Goal: Task Accomplishment & Management: Use online tool/utility

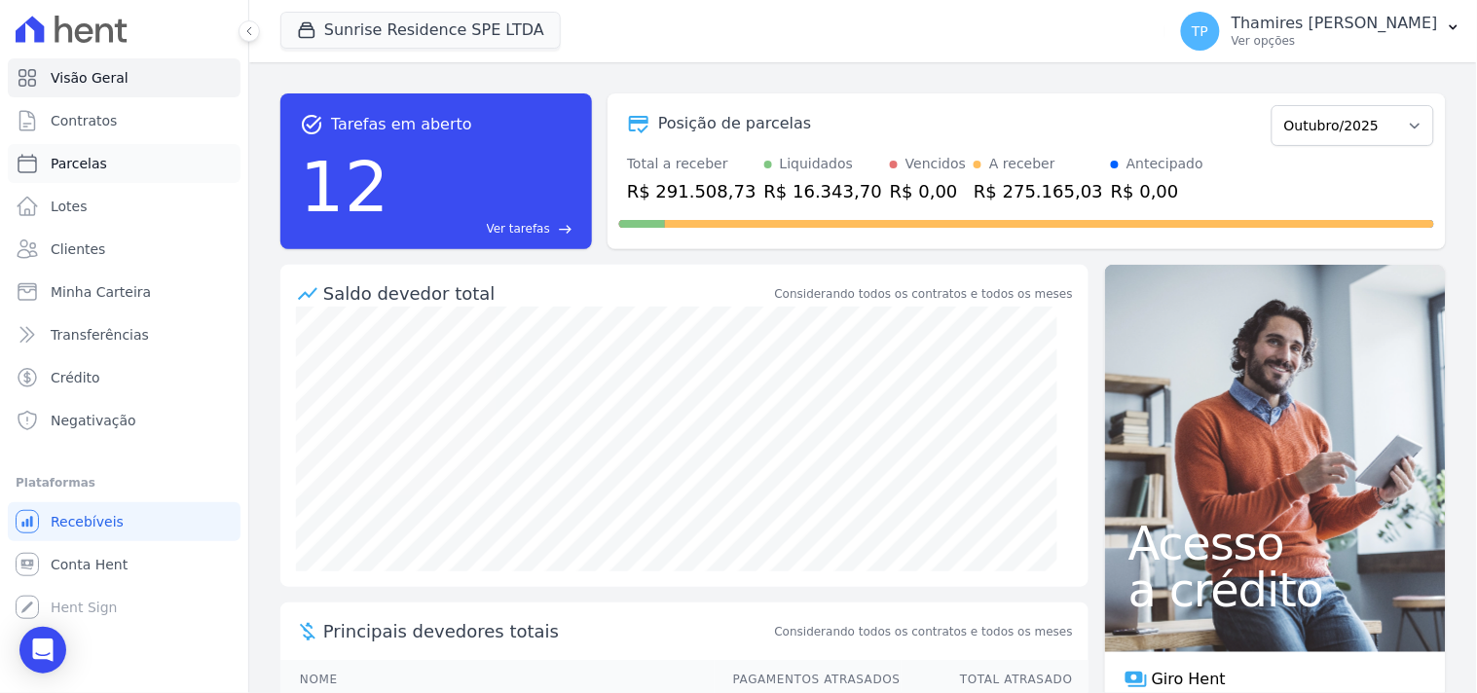
click at [104, 173] on link "Parcelas" at bounding box center [124, 163] width 233 height 39
select select
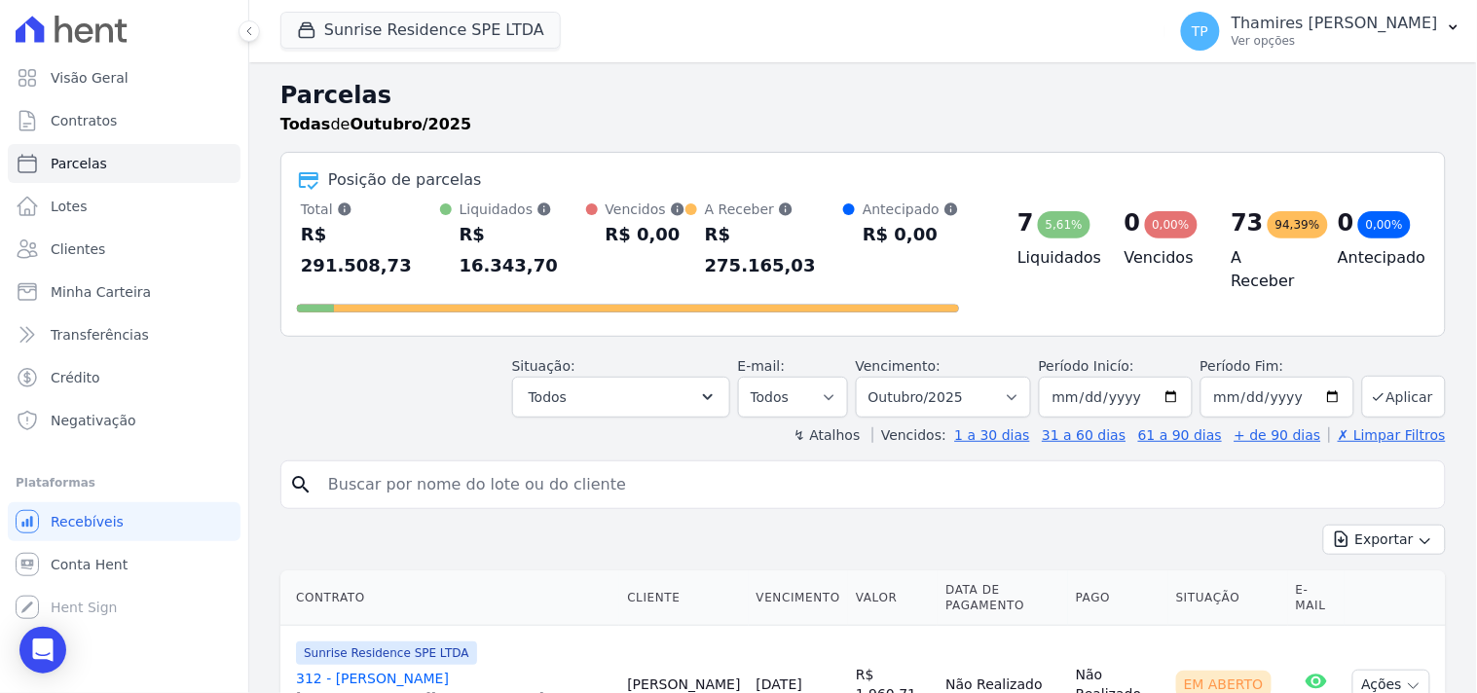
click at [500, 470] on input "search" at bounding box center [877, 485] width 1121 height 39
type input "907"
select select
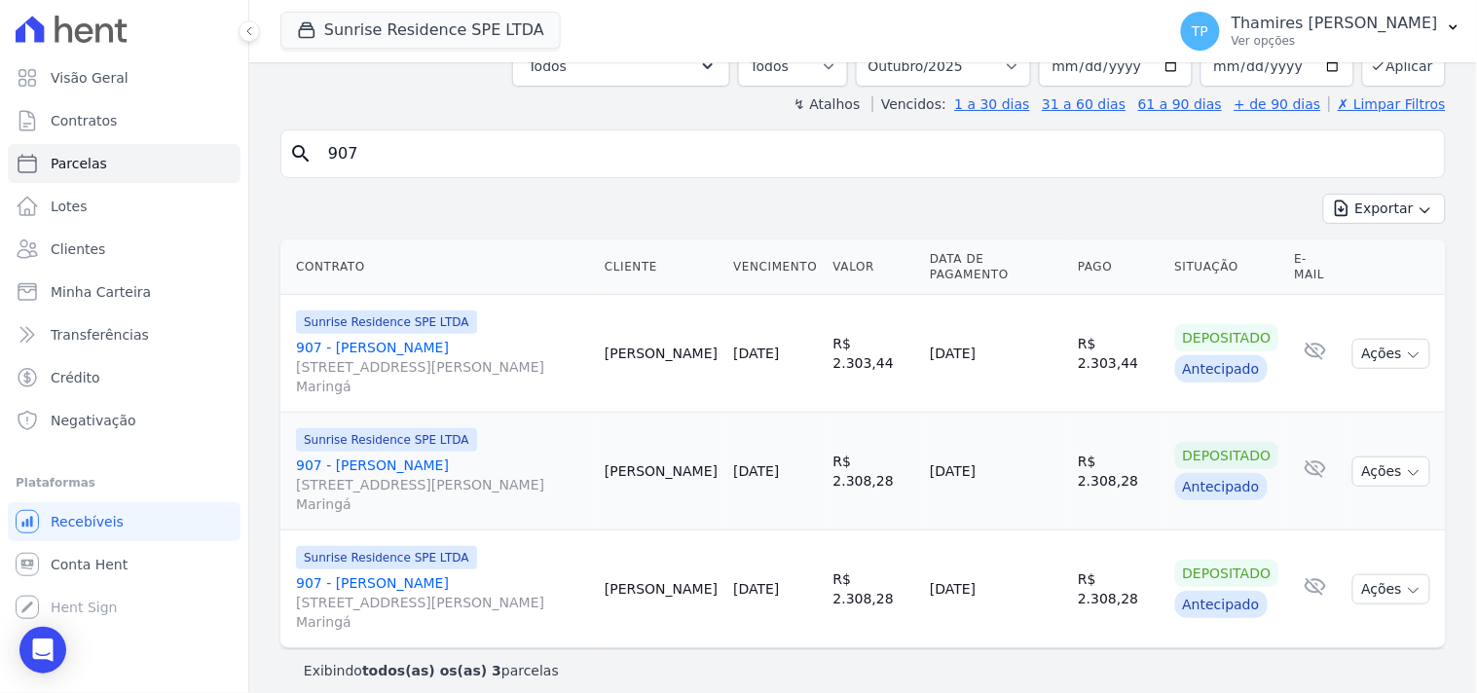
scroll to position [149, 0]
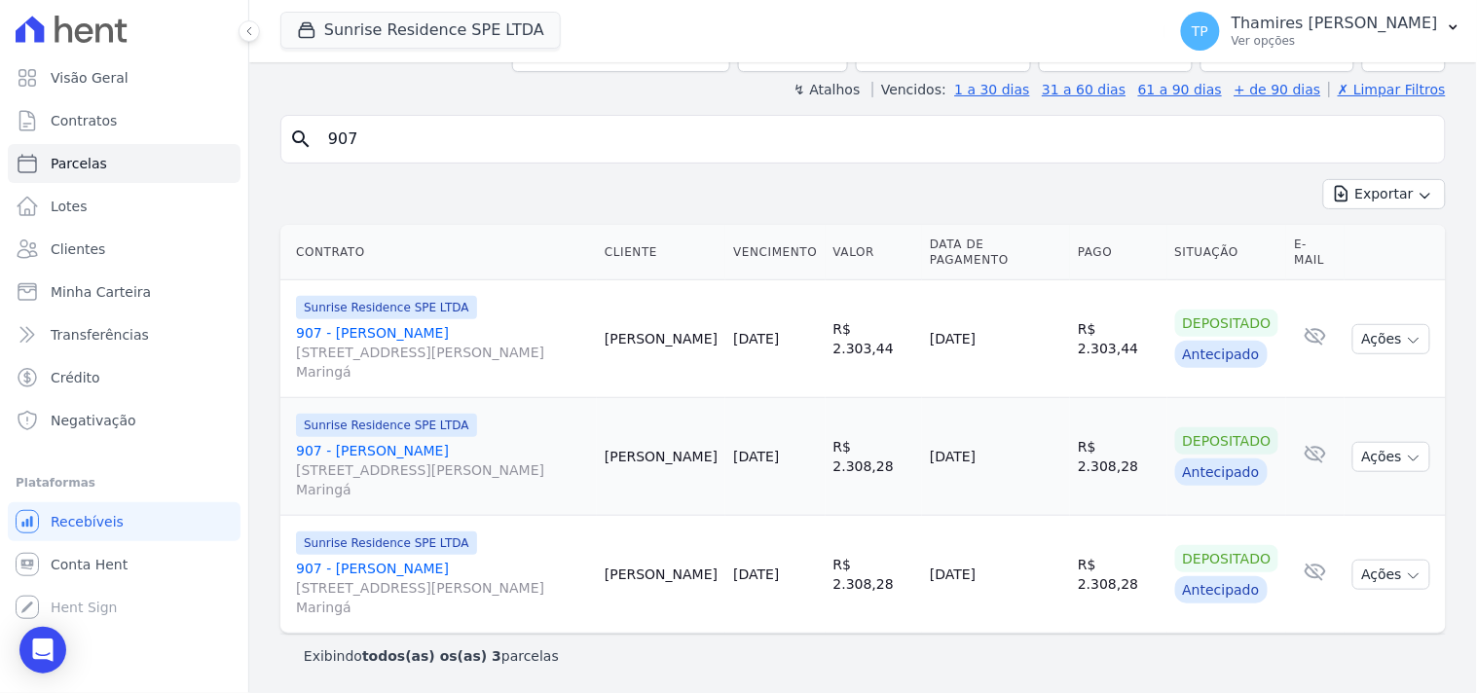
click at [414, 333] on link "907 - Franciane Ranzoni [STREET_ADDRESS][PERSON_NAME][PERSON_NAME]" at bounding box center [442, 352] width 293 height 58
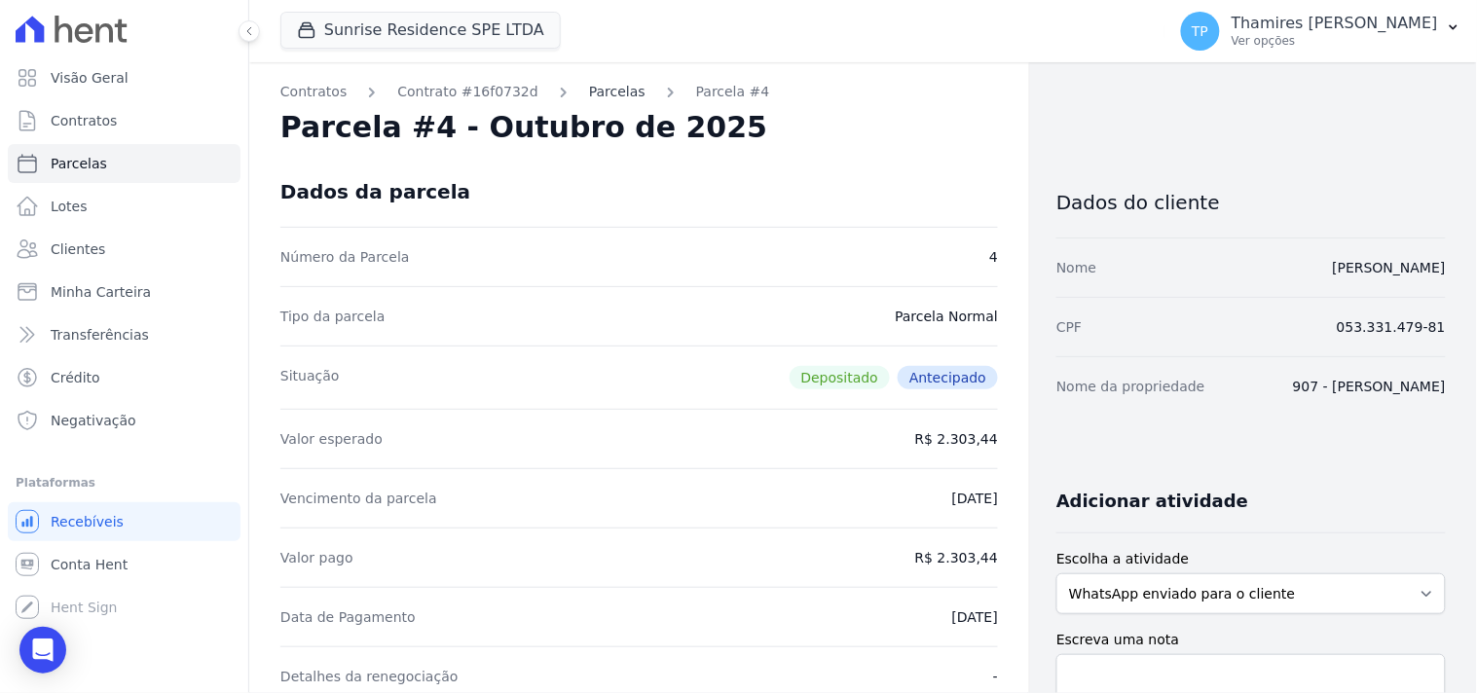
click at [589, 93] on link "Parcelas" at bounding box center [617, 92] width 56 height 20
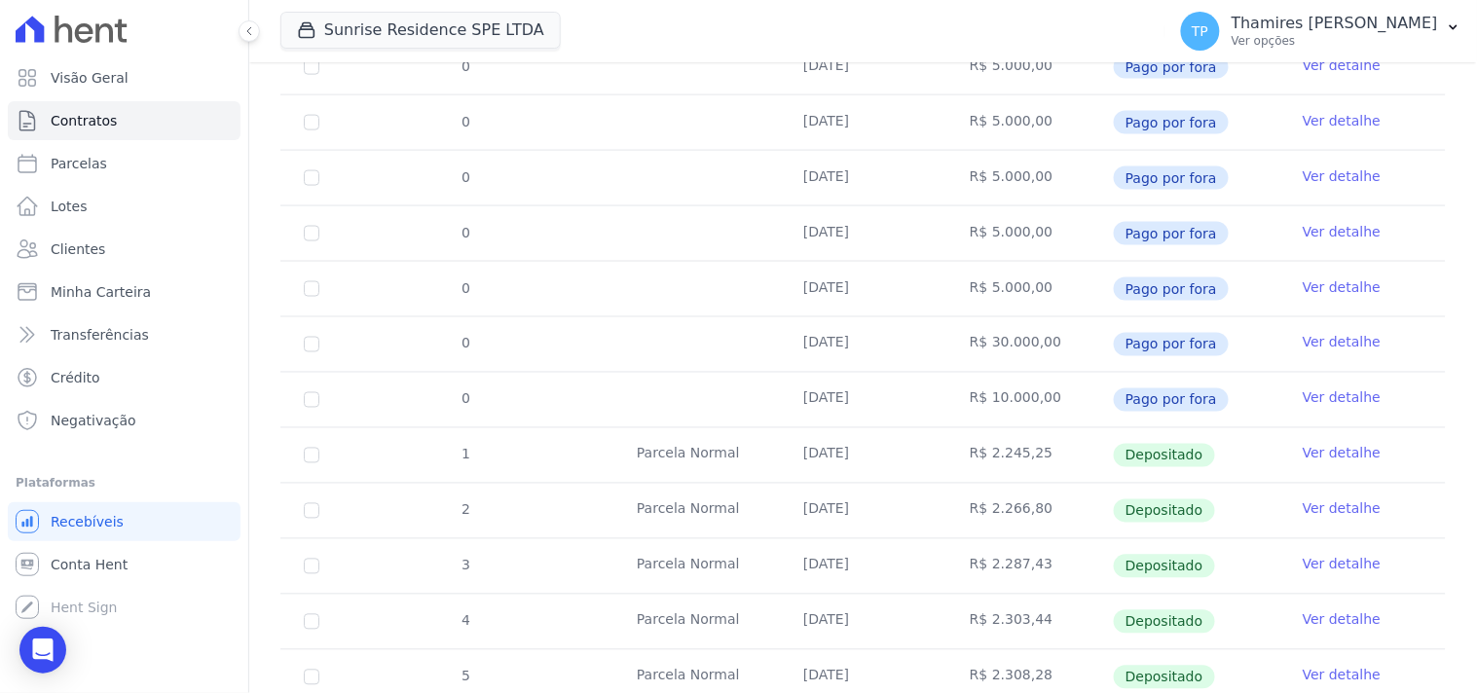
scroll to position [56, 0]
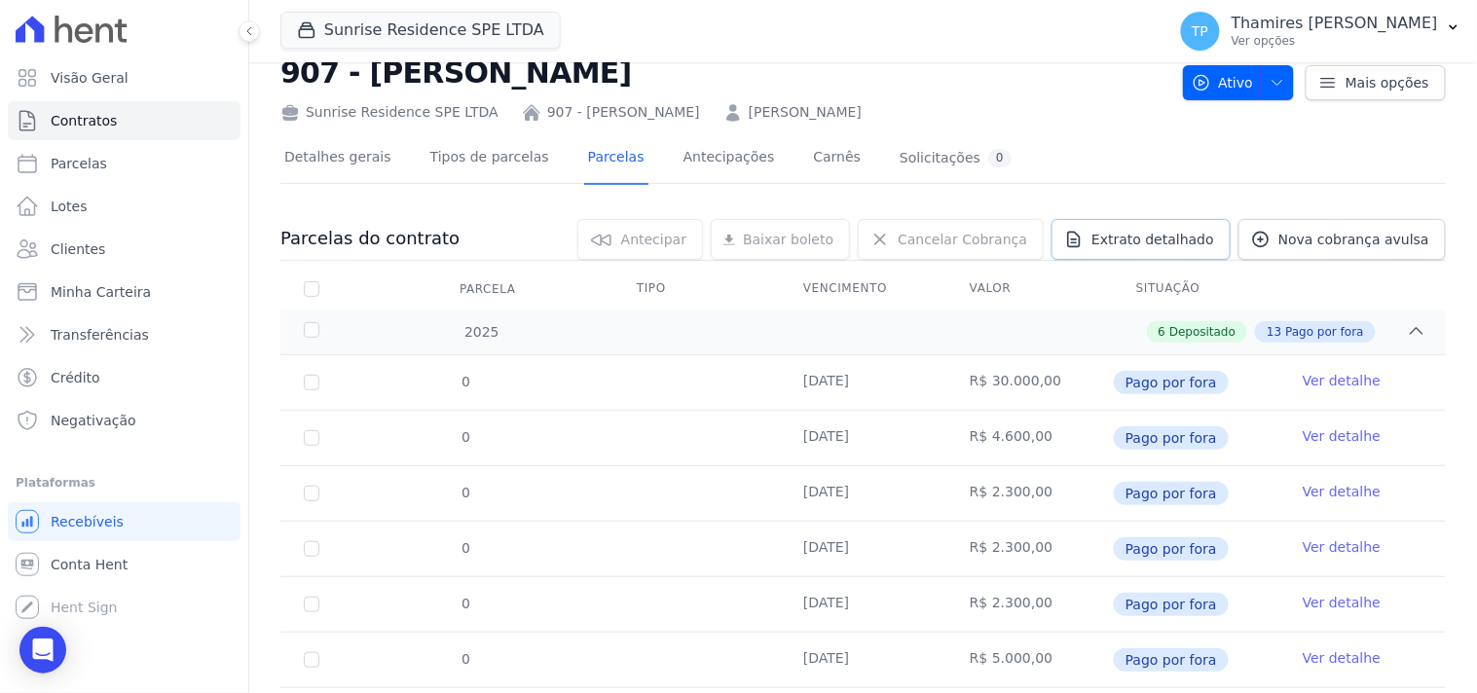
click at [1191, 246] on span "Extrato detalhado" at bounding box center [1153, 239] width 123 height 19
click at [1402, 274] on span "Exportar XLSX" at bounding box center [1410, 271] width 112 height 19
